Goal: Task Accomplishment & Management: Manage account settings

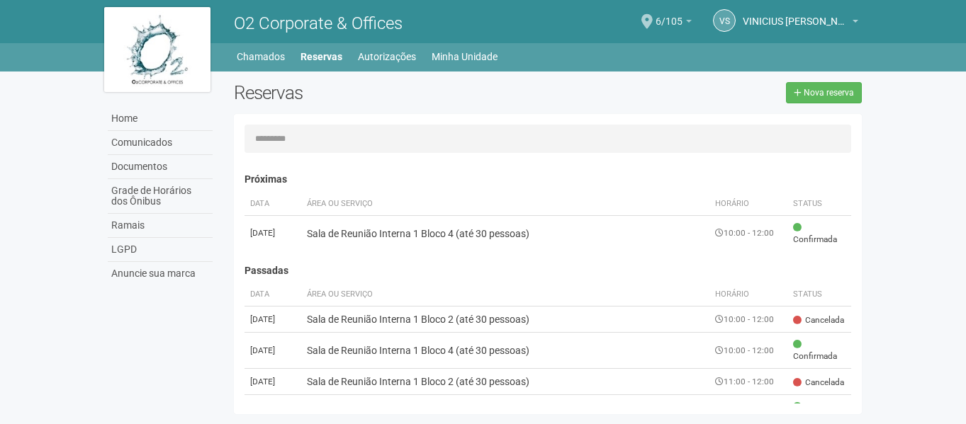
click at [688, 20] on b at bounding box center [689, 21] width 6 height 3
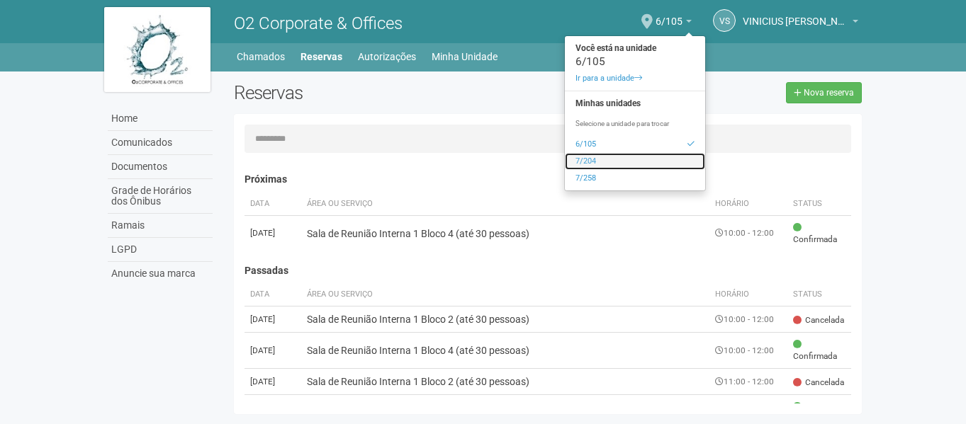
click at [611, 160] on link "7/204" at bounding box center [635, 161] width 140 height 17
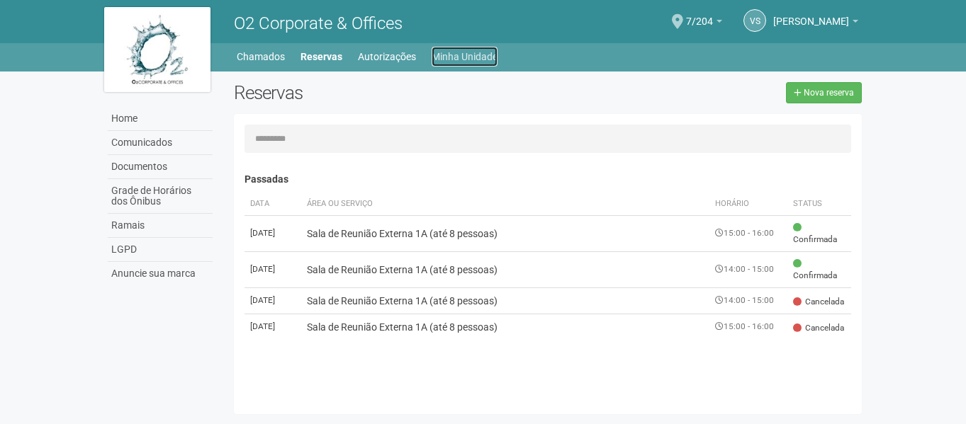
click at [474, 58] on link "Minha Unidade" at bounding box center [464, 57] width 66 height 20
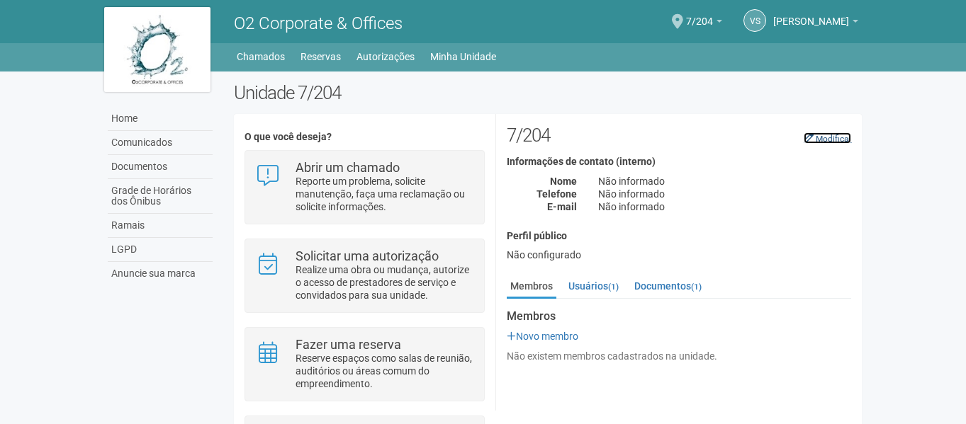
click at [826, 141] on small "Modificar" at bounding box center [832, 139] width 35 height 10
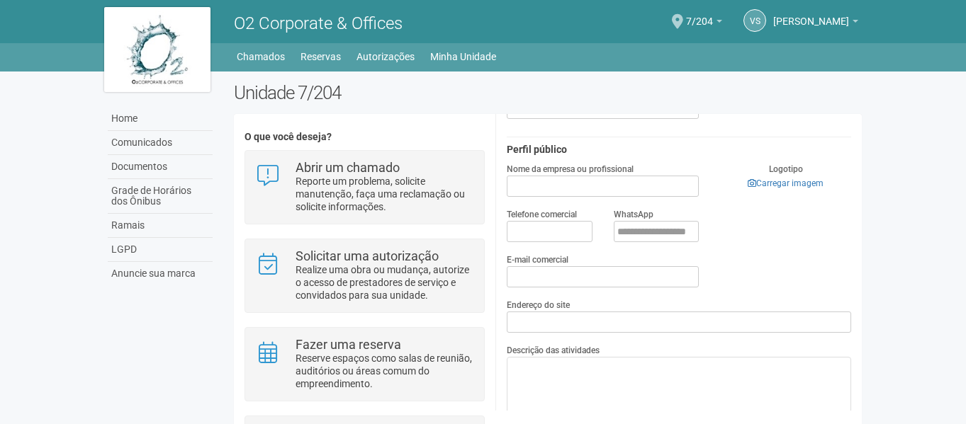
scroll to position [142, 0]
